Goal: Information Seeking & Learning: Learn about a topic

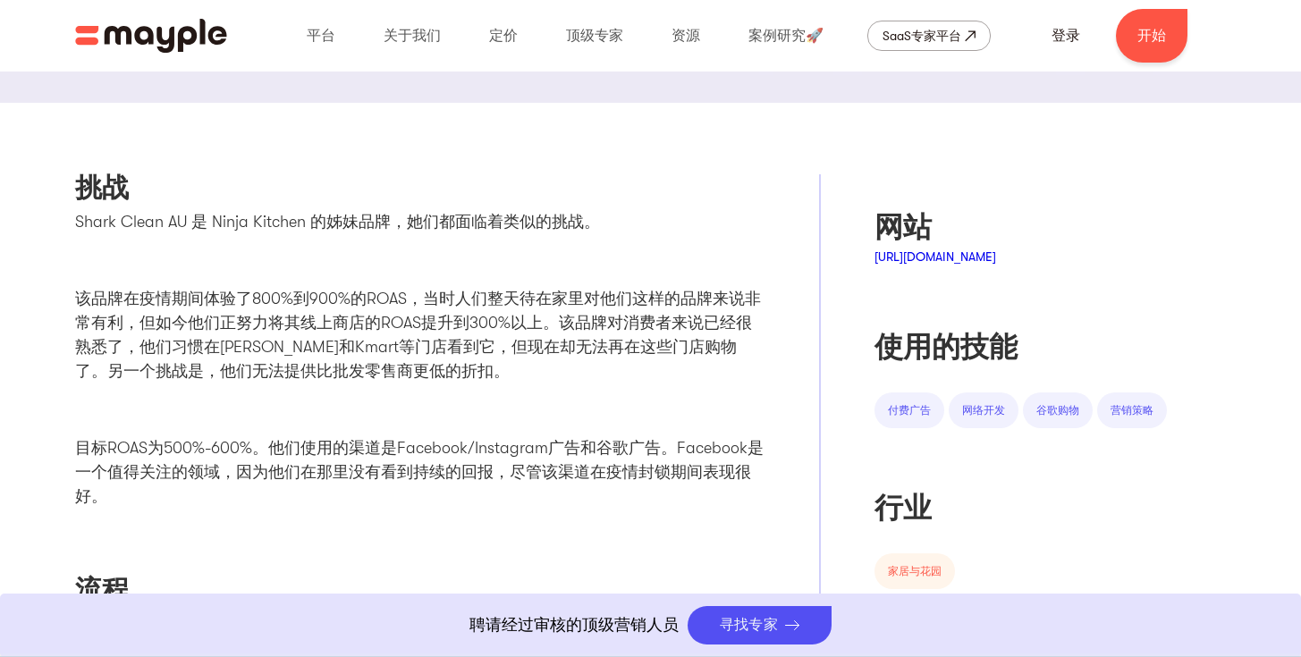
scroll to position [628, 0]
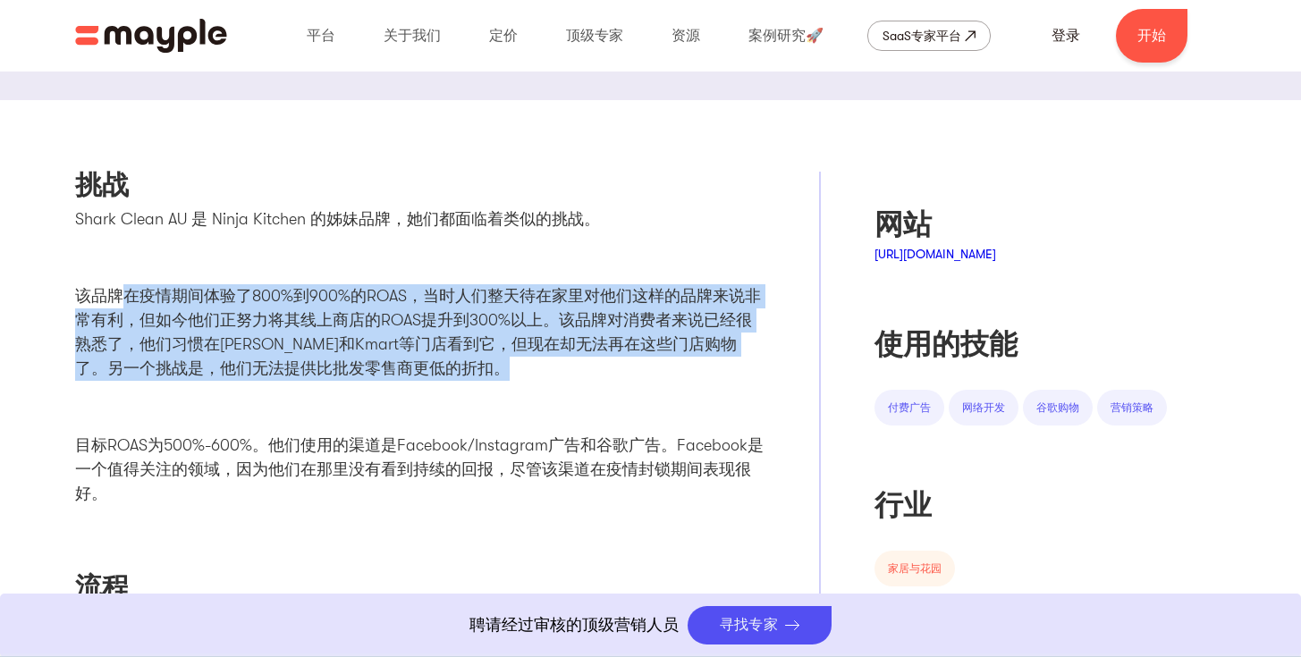
drag, startPoint x: 125, startPoint y: 292, endPoint x: 511, endPoint y: 364, distance: 391.9
click at [511, 364] on p "该品牌在疫情期间体验了800%到900%的ROAS，当时人们整天待在家里对他们这样的品牌来说非常有利，但如今他们正努力将其线上商店的ROAS提升到300%以上…" at bounding box center [420, 332] width 691 height 97
copy font "在疫情期间体验了800%到900%的ROAS，当时人们整天待在家里对他们这样的品牌来说非常有利，但如今他们正努力将其线上商店的ROAS提升到300%以上。该品…"
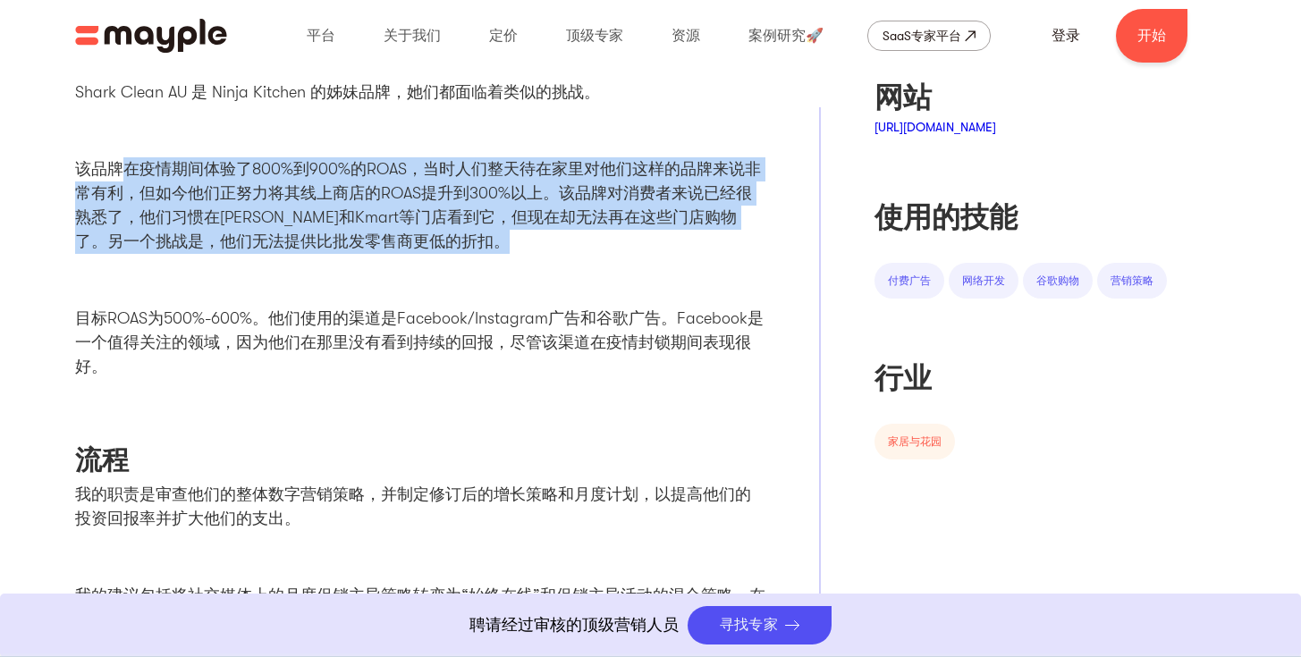
scroll to position [755, 0]
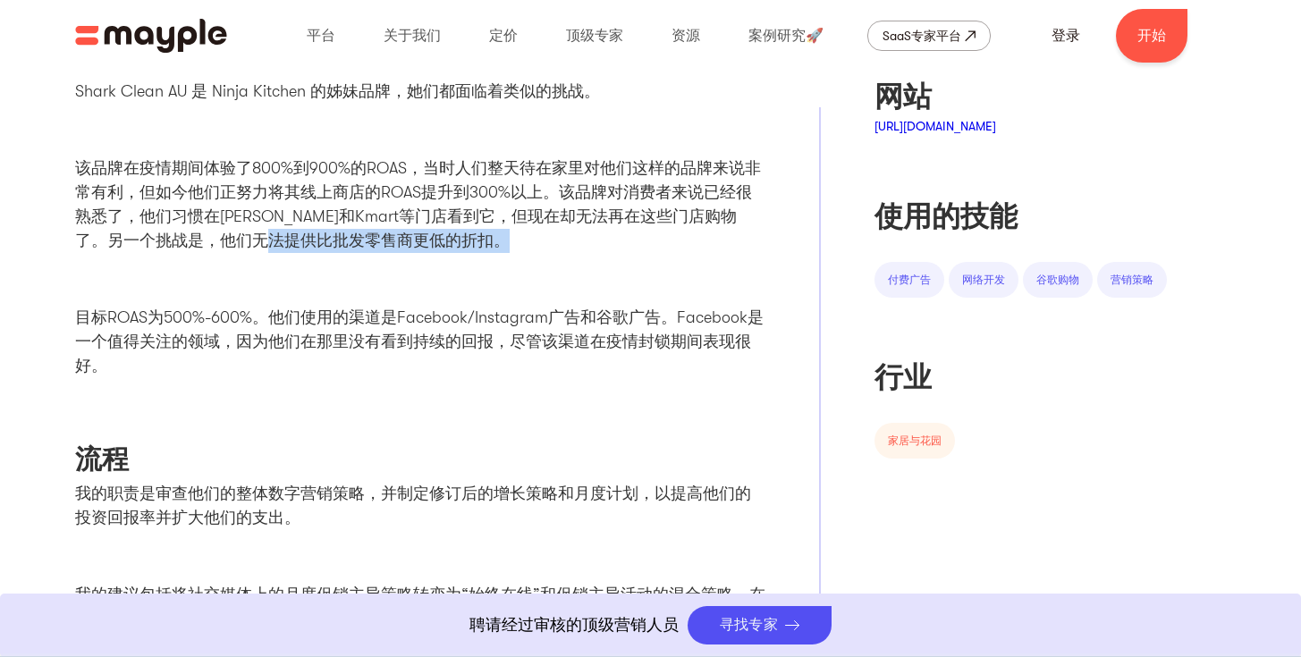
drag, startPoint x: 242, startPoint y: 239, endPoint x: 476, endPoint y: 237, distance: 233.4
click at [476, 237] on font "该品牌在疫情期间体验了800%到900%的ROAS，当时人们整天待在家里对他们这样的品牌来说非常有利，但如今他们正努力将其线上商店的ROAS提升到300%以上…" at bounding box center [418, 204] width 686 height 90
copy font "法提供比批发零售商更低的折扣。"
click at [352, 263] on div "Shark Clean AU 是 Ninja Kitchen 的姊妹品牌，她们都面临着类似的挑战。 该品牌在疫情期间体验了800%到900%的ROAS，当时人…" at bounding box center [420, 236] width 691 height 313
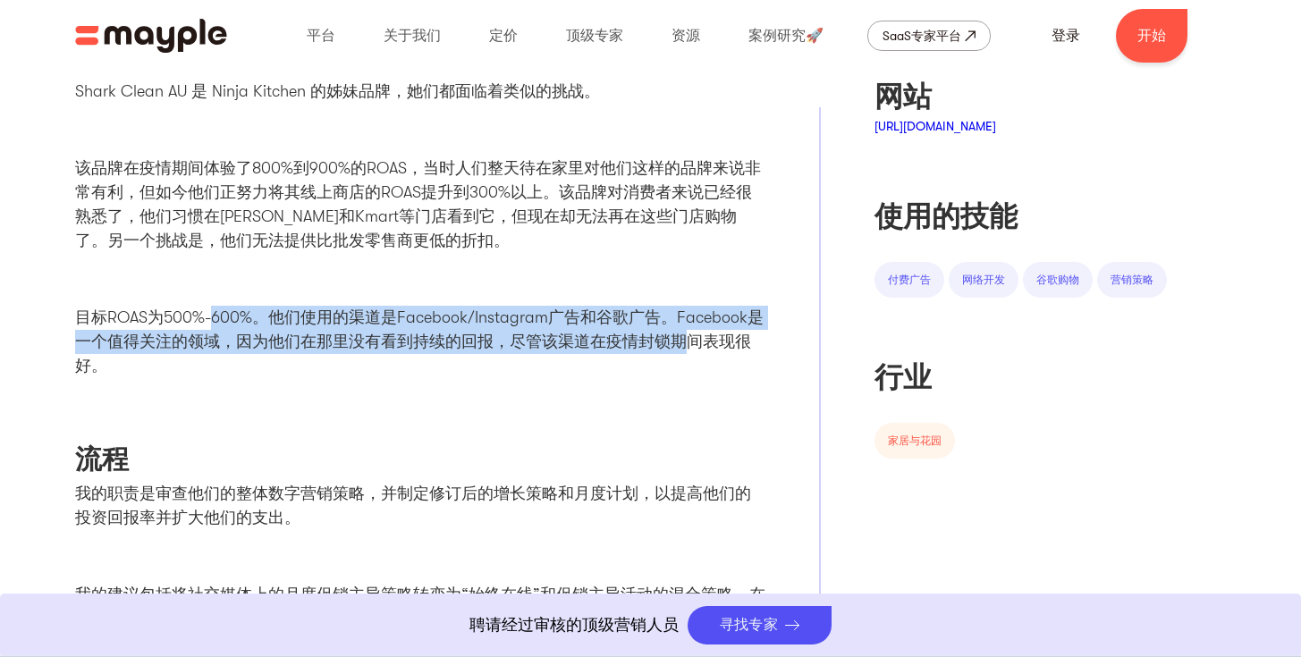
drag, startPoint x: 240, startPoint y: 320, endPoint x: 680, endPoint y: 334, distance: 441.0
click at [680, 334] on font "目标ROAS为500%-600%。他们使用的渠道是Facebook/Instagram广告和谷歌广告。Facebook是一个值得关注的领域，因为他们在那里没有…" at bounding box center [419, 341] width 688 height 66
copy font "600%。他们使用的渠道是Facebook/Instagram广告和谷歌广告。Facebook是一个值得关注的领域，因为他们在那里没有看到持续的回报，尽管该渠…"
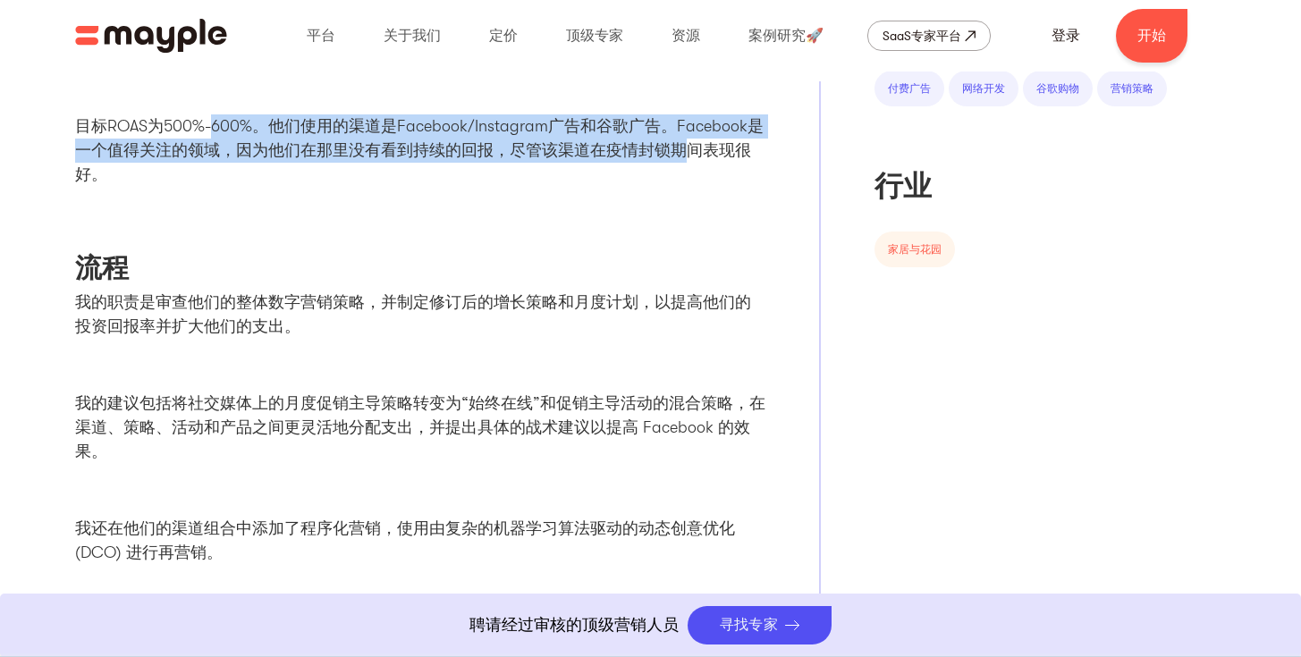
scroll to position [950, 0]
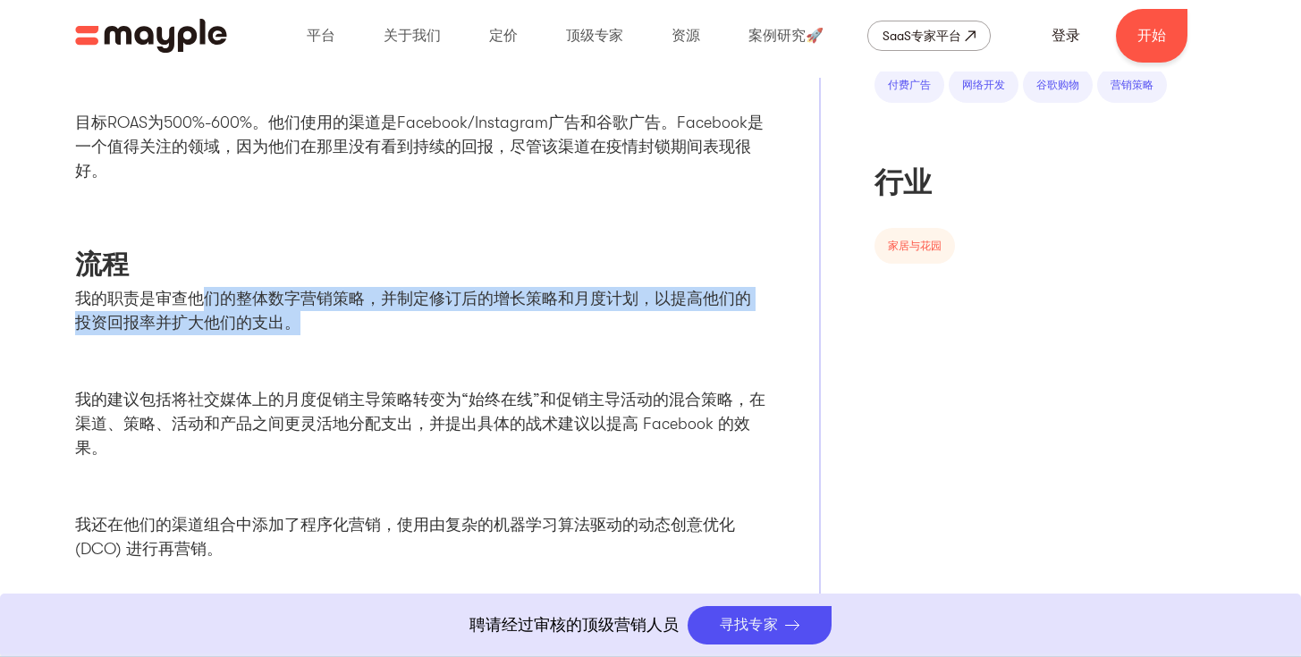
drag, startPoint x: 205, startPoint y: 298, endPoint x: 487, endPoint y: 326, distance: 284.0
click at [487, 326] on p "我的职责是审查他们的整体数字营销策略，并制定修订后的增长策略和月度计划，以提高他们的投资回报率并扩大他们的支出。" at bounding box center [420, 311] width 691 height 48
copy font "们的整体数字营销策略，并制定修订后的增长策略和月度计划，以提高他们的投资回报率并扩大他们的支出。"
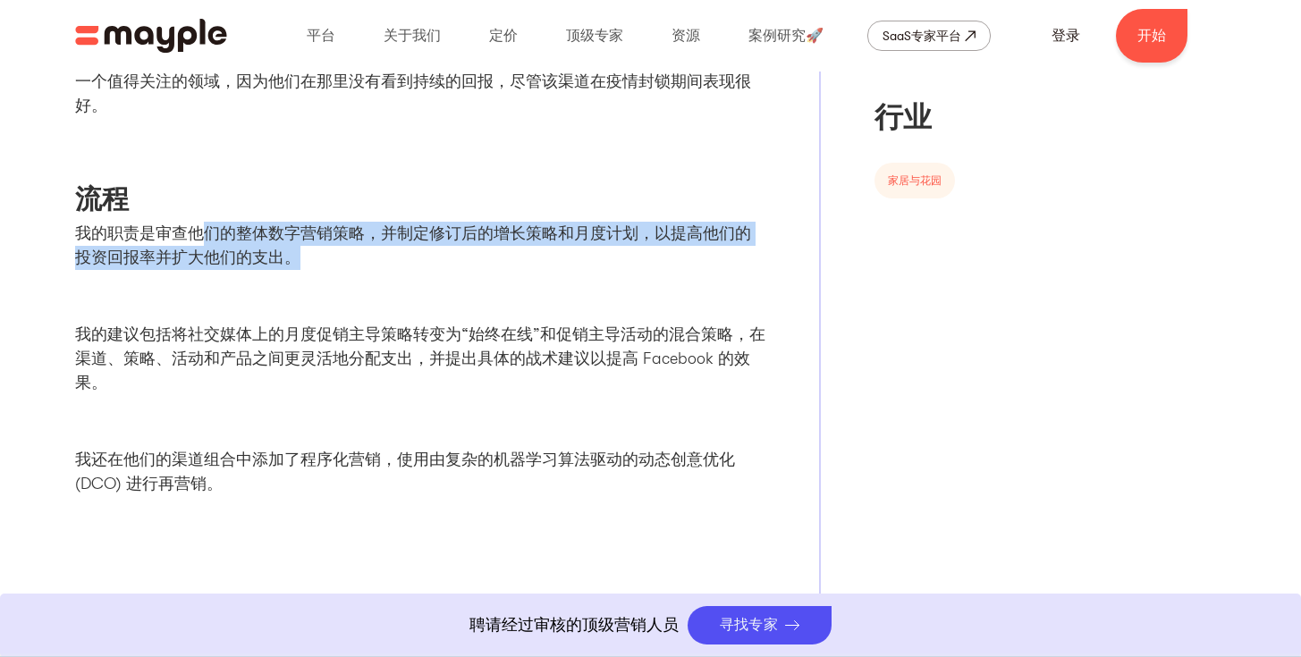
scroll to position [1031, 0]
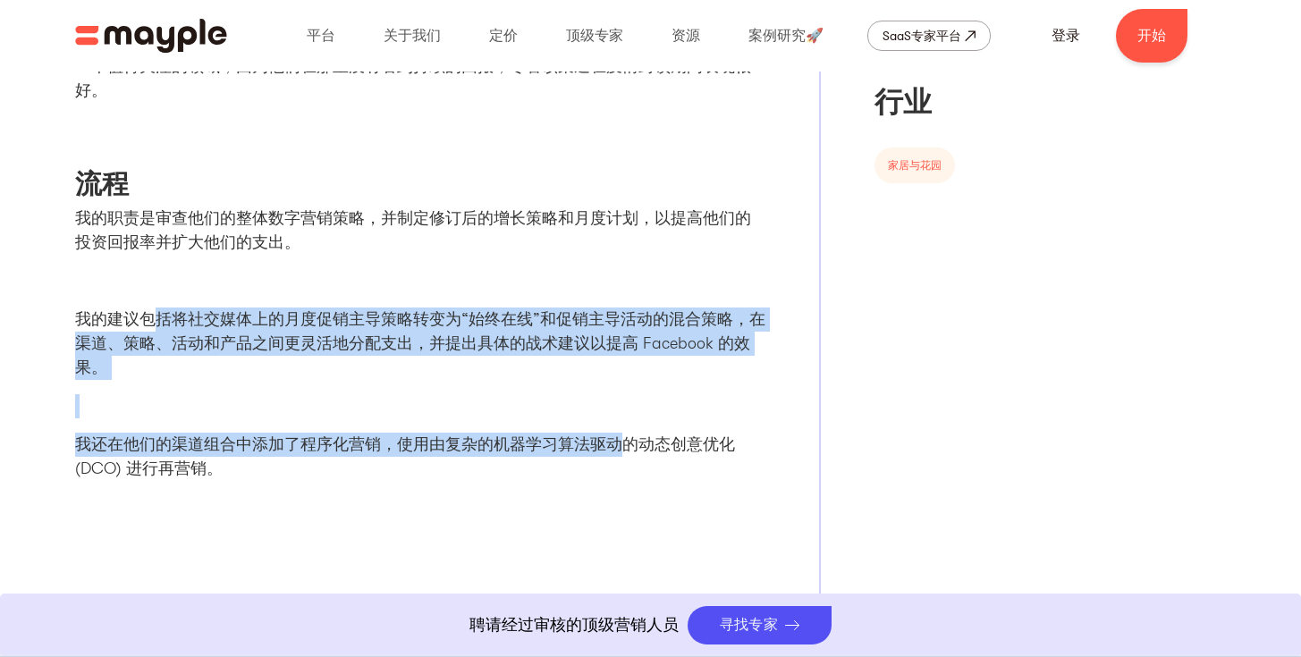
drag, startPoint x: 150, startPoint y: 317, endPoint x: 616, endPoint y: 449, distance: 484.2
click at [616, 449] on div "我的职责是审查他们的整体数字营销策略，并制定修订后的增长策略和月度计划，以提高他们的投资回报率并扩大他们的支出。 我的建议包括将社交媒体上的月度促销主导策略转…" at bounding box center [420, 351] width 691 height 289
copy div "括将社交媒体上的月度促销主导策略转变为“始终在线”和促销主导活动的混合策略，在渠道、策略、活动和产品之间更灵活地分配支出，并提出具体的战术建议以提高 Face…"
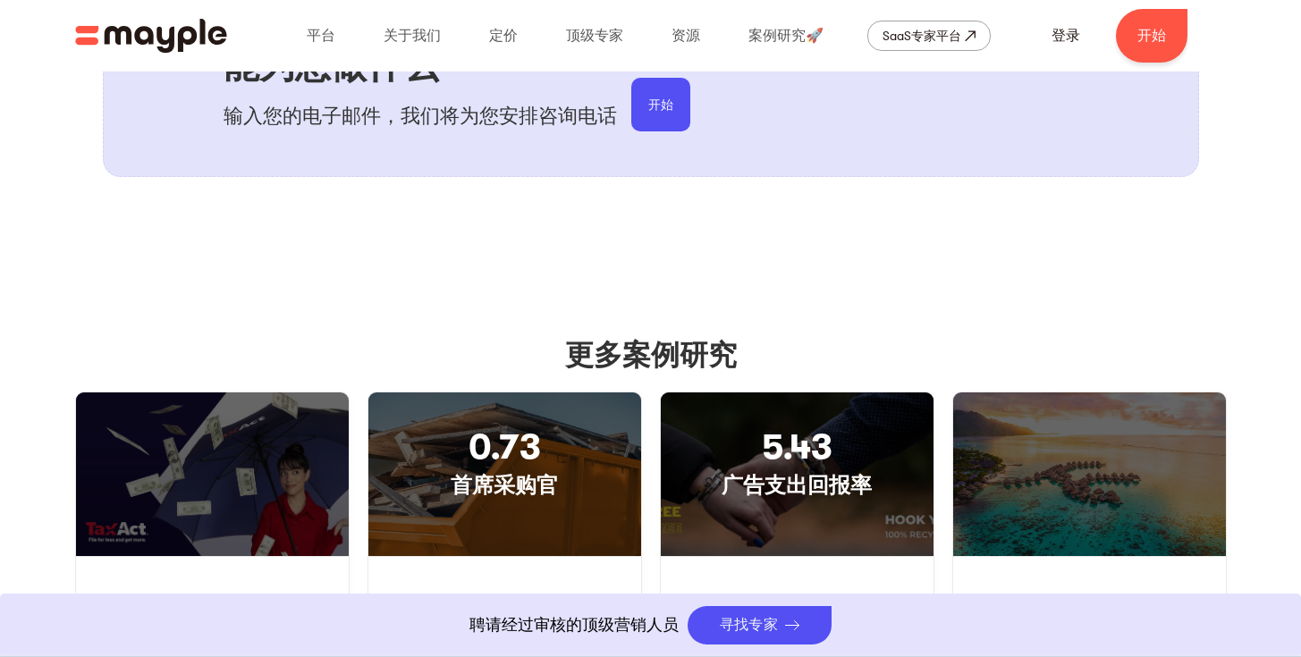
scroll to position [2034, 0]
